Goal: Transaction & Acquisition: Download file/media

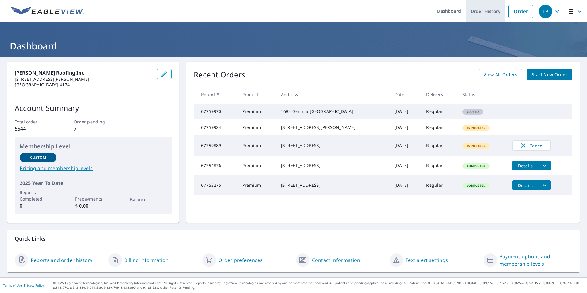
click at [477, 13] on link "Order History" at bounding box center [486, 11] width 40 height 22
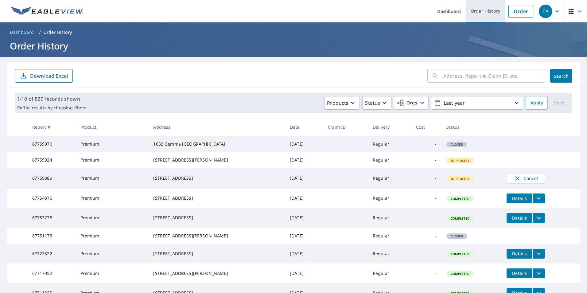
click at [490, 9] on link "Order History" at bounding box center [486, 11] width 40 height 22
click at [521, 12] on link "Order" at bounding box center [520, 11] width 25 height 13
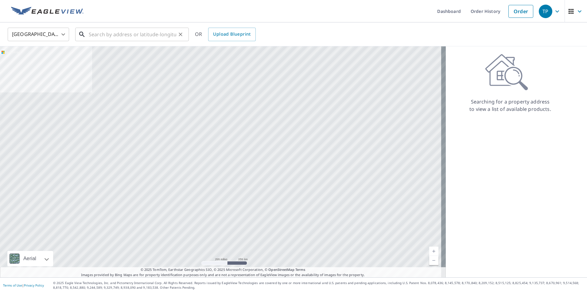
click at [97, 37] on input "text" at bounding box center [132, 34] width 87 height 17
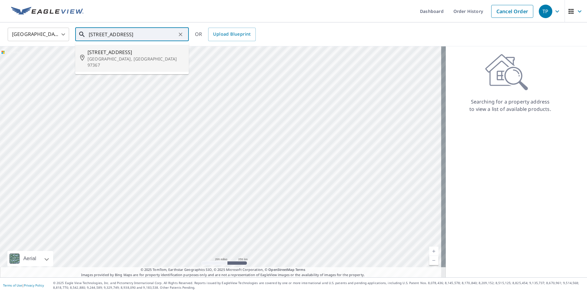
click at [106, 56] on p "[GEOGRAPHIC_DATA], [GEOGRAPHIC_DATA] 97367" at bounding box center [135, 62] width 96 height 12
type input "2586 Sw Anemone Ave Lincoln City, OR 97367"
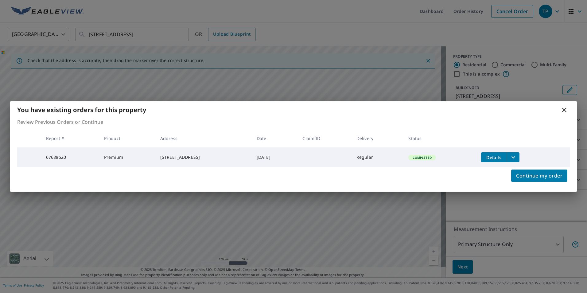
click at [503, 157] on span "Details" at bounding box center [494, 157] width 18 height 6
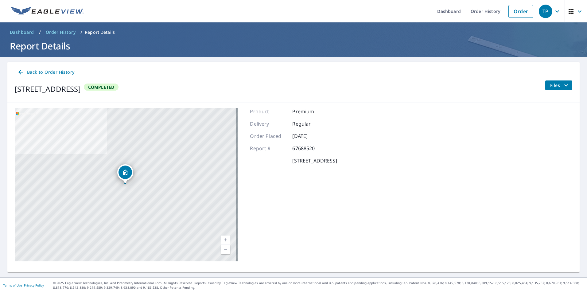
click at [554, 87] on span "Files" at bounding box center [560, 85] width 20 height 7
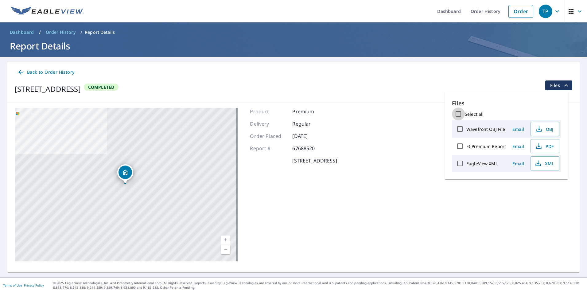
click at [459, 113] on input "Select all" at bounding box center [458, 113] width 13 height 13
checkbox input "true"
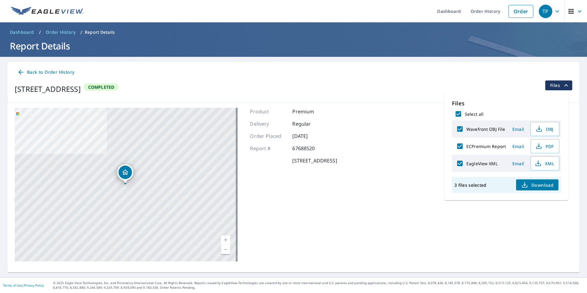
click at [539, 186] on span "Download" at bounding box center [537, 184] width 33 height 7
click at [440, 71] on div "Back to Order History" at bounding box center [293, 72] width 557 height 11
